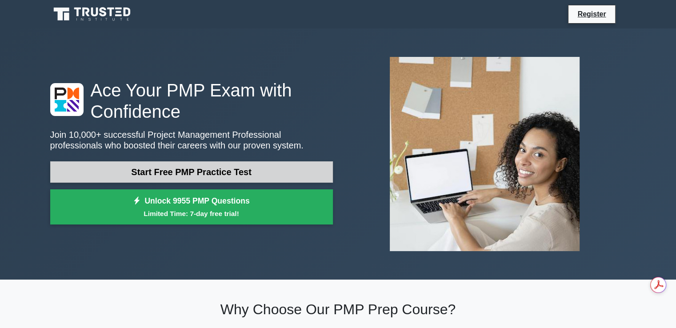
click at [250, 176] on link "Start Free PMP Practice Test" at bounding box center [191, 171] width 283 height 21
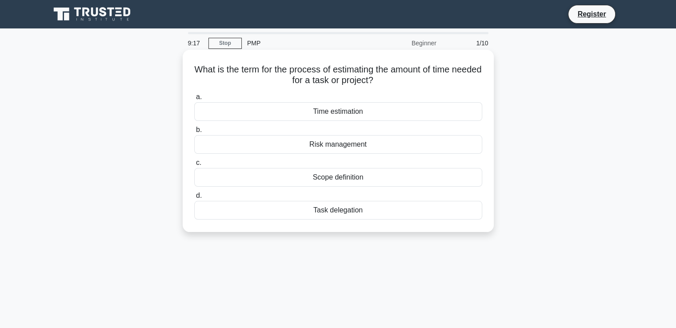
click at [351, 114] on div "Time estimation" at bounding box center [338, 111] width 288 height 19
click at [194, 100] on input "a. Time estimation" at bounding box center [194, 97] width 0 height 6
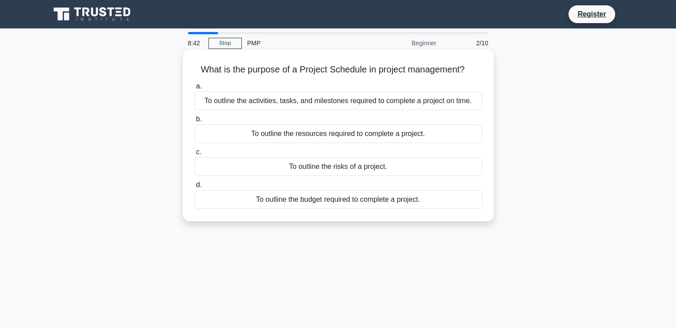
click at [416, 104] on div "To outline the activities, tasks, and milestones required to complete a project…" at bounding box center [338, 101] width 288 height 19
click at [194, 89] on input "a. To outline the activities, tasks, and milestones required to complete a proj…" at bounding box center [194, 87] width 0 height 6
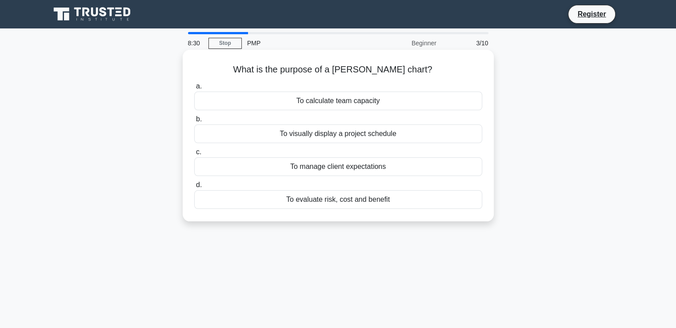
click at [358, 132] on div "To visually display a project schedule" at bounding box center [338, 133] width 288 height 19
click at [194, 122] on input "b. To visually display a project schedule" at bounding box center [194, 119] width 0 height 6
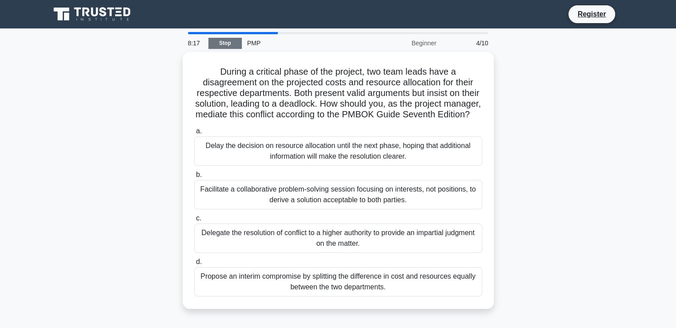
click at [222, 45] on link "Stop" at bounding box center [224, 43] width 33 height 11
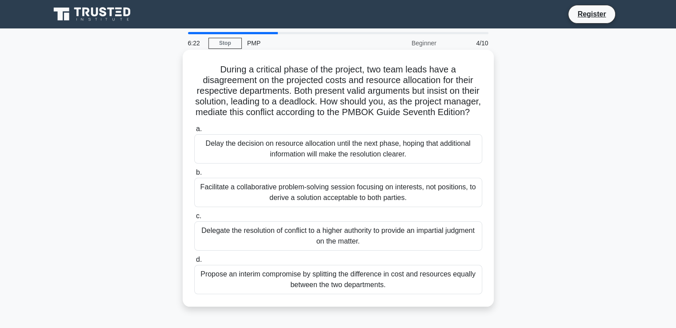
click at [300, 202] on div "Facilitate a collaborative problem-solving session focusing on interests, not p…" at bounding box center [338, 192] width 288 height 29
click at [194, 176] on input "b. Facilitate a collaborative problem-solving session focusing on interests, no…" at bounding box center [194, 173] width 0 height 6
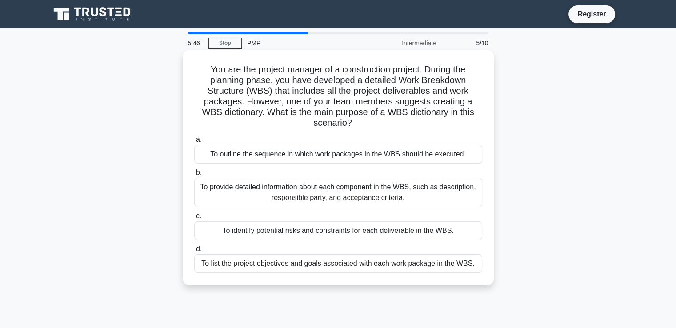
click at [316, 126] on h5 "You are the project manager of a construction project. During the planning phas…" at bounding box center [338, 96] width 290 height 65
click at [352, 159] on div "To outline the sequence in which work packages in the WBS should be executed." at bounding box center [338, 154] width 288 height 19
click at [194, 143] on input "a. To outline the sequence in which work packages in the WBS should be executed." at bounding box center [194, 140] width 0 height 6
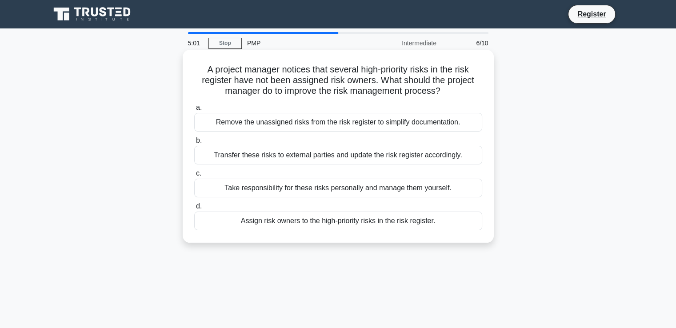
click at [445, 159] on div "Transfer these risks to external parties and update the risk register according…" at bounding box center [338, 155] width 288 height 19
click at [194, 144] on input "b. Transfer these risks to external parties and update the risk register accord…" at bounding box center [194, 141] width 0 height 6
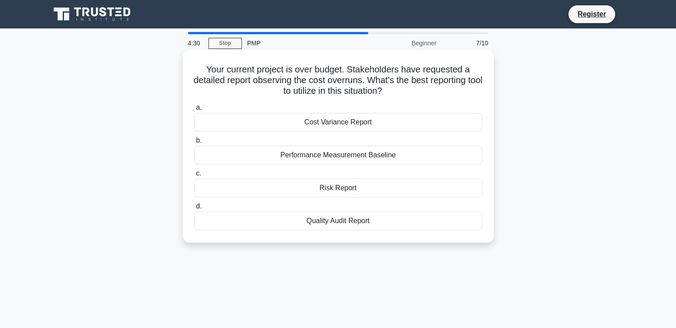
click at [342, 186] on div "Risk Report" at bounding box center [338, 188] width 288 height 19
click at [194, 176] on input "c. Risk Report" at bounding box center [194, 174] width 0 height 6
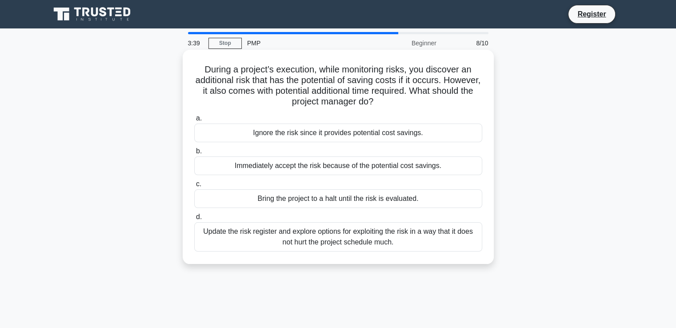
click at [349, 244] on div "Update the risk register and explore options for exploiting the risk in a way t…" at bounding box center [338, 236] width 288 height 29
click at [194, 220] on input "d. Update the risk register and explore options for exploiting the risk in a wa…" at bounding box center [194, 217] width 0 height 6
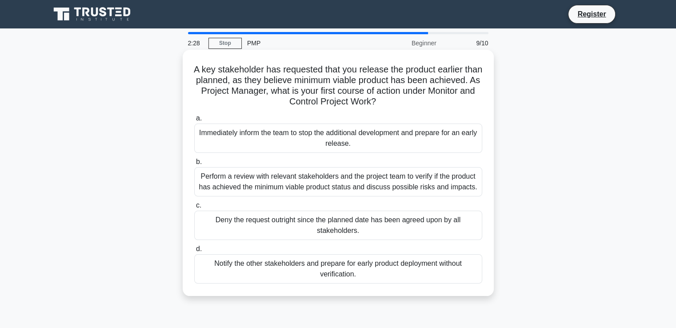
click at [329, 227] on div "Deny the request outright since the planned date has been agreed upon by all st…" at bounding box center [338, 225] width 288 height 29
click at [194, 208] on input "c. Deny the request outright since the planned date has been agreed upon by all…" at bounding box center [194, 206] width 0 height 6
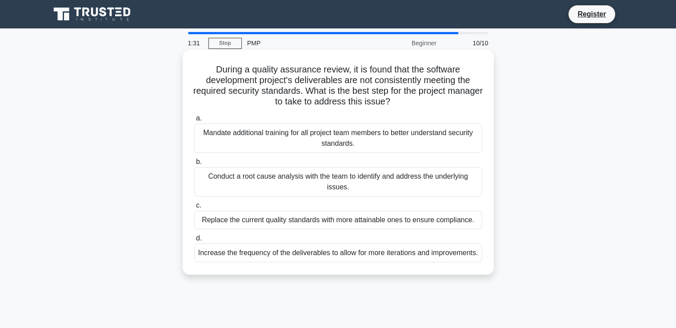
click at [287, 183] on div "Conduct a root cause analysis with the team to identify and address the underly…" at bounding box center [338, 181] width 288 height 29
click at [194, 165] on input "b. Conduct a root cause analysis with the team to identify and address the unde…" at bounding box center [194, 162] width 0 height 6
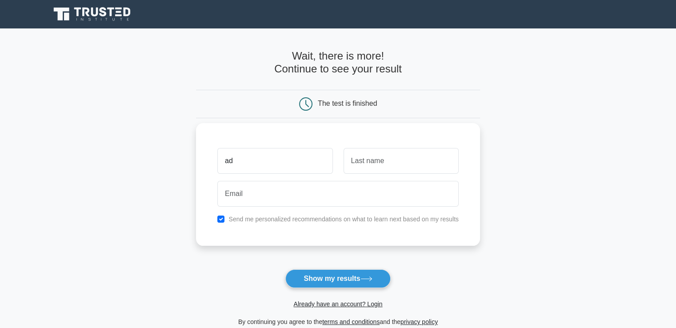
type input "a"
type input "mohamed"
click at [364, 162] on input "text" at bounding box center [401, 161] width 115 height 26
type input "adly"
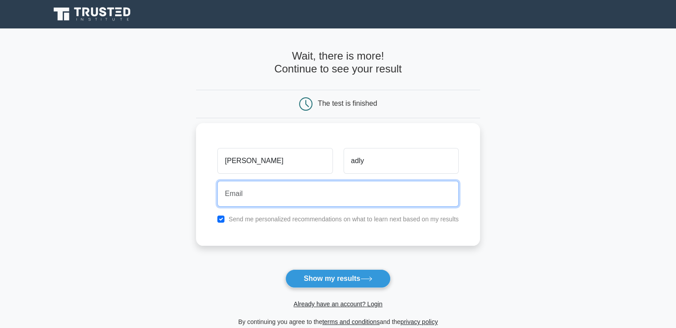
click at [299, 198] on input "email" at bounding box center [337, 194] width 241 height 26
type input "eng_adly81@yahoo.com"
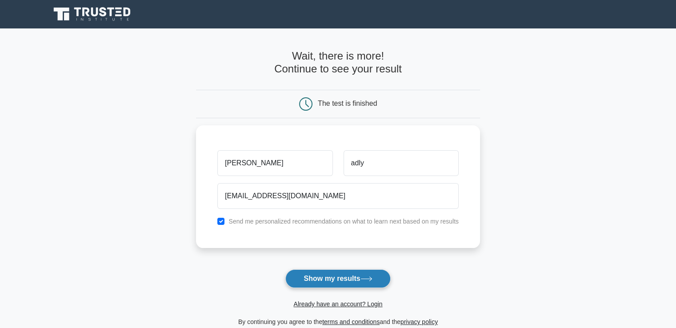
click at [338, 280] on button "Show my results" at bounding box center [337, 278] width 105 height 19
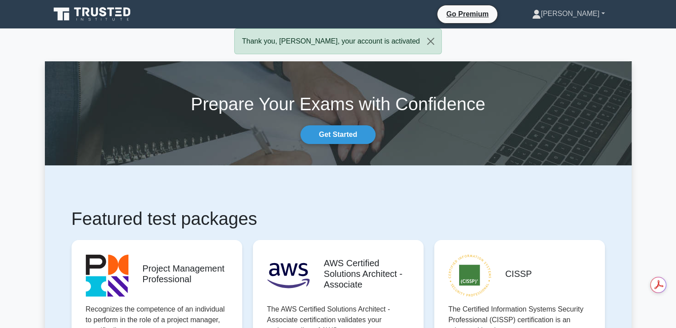
click at [568, 13] on link "[PERSON_NAME]" at bounding box center [569, 14] width 116 height 18
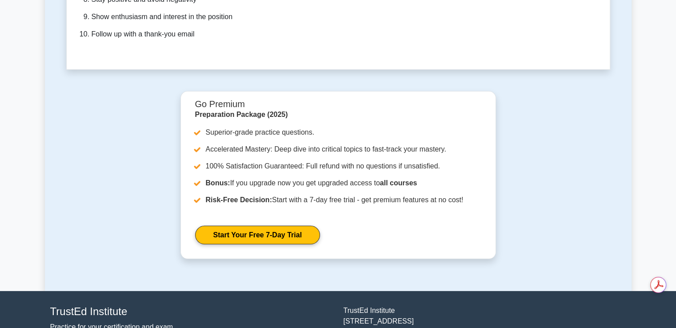
scroll to position [2737, 0]
